Goal: Task Accomplishment & Management: Manage account settings

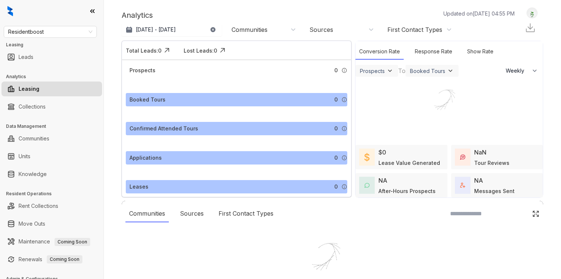
select select "******"
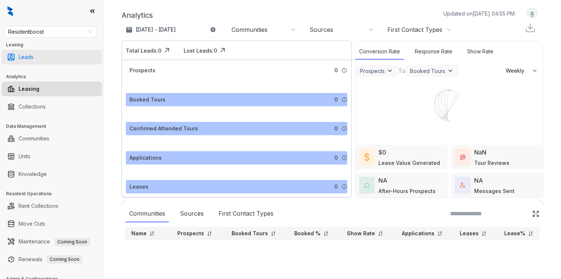
click at [33, 63] on link "Leads" at bounding box center [26, 57] width 15 height 15
click at [33, 56] on link "Leads" at bounding box center [26, 57] width 15 height 15
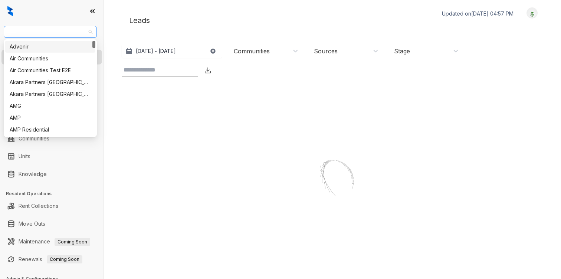
click at [68, 31] on span "Residentboost" at bounding box center [50, 31] width 84 height 11
click at [58, 60] on div "Air Communities" at bounding box center [50, 59] width 81 height 8
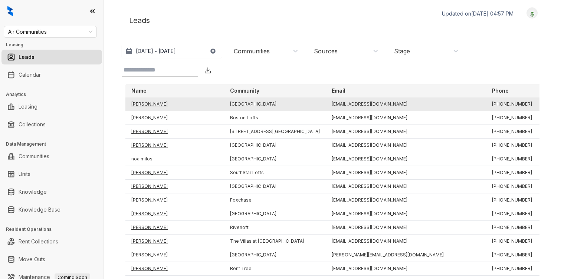
click at [147, 103] on td "[PERSON_NAME]" at bounding box center [174, 105] width 99 height 14
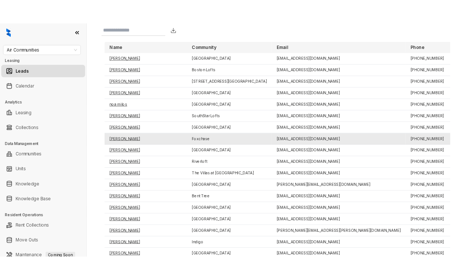
scroll to position [63, 0]
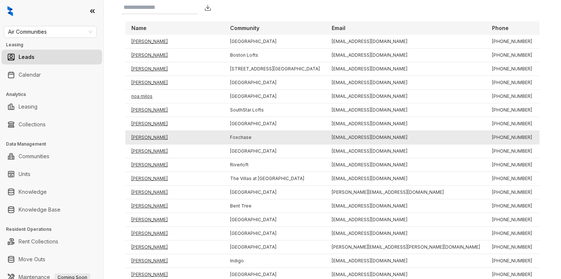
click at [149, 137] on td "[PERSON_NAME]" at bounding box center [174, 138] width 99 height 14
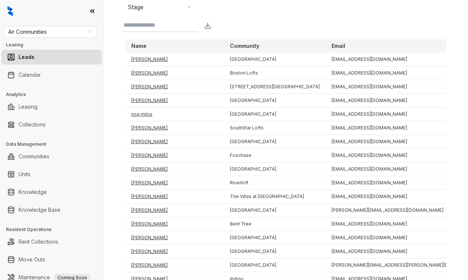
scroll to position [81, 0]
